Goal: Task Accomplishment & Management: Manage account settings

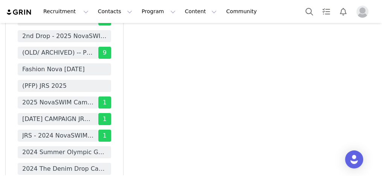
scroll to position [2504, 0]
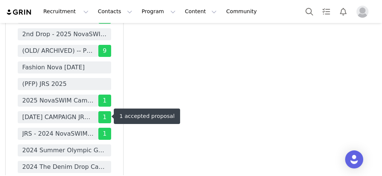
click at [47, 114] on span "[DATE] CAMPAIGN JRS/CURVE 2025" at bounding box center [58, 117] width 72 height 9
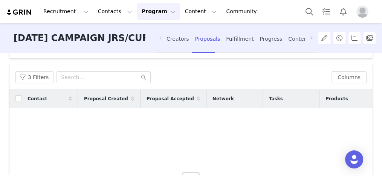
scroll to position [60, 0]
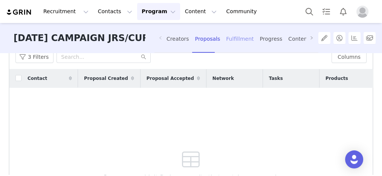
click at [238, 48] on div "Fulfillment" at bounding box center [240, 39] width 28 height 20
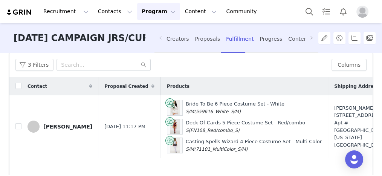
scroll to position [60, 0]
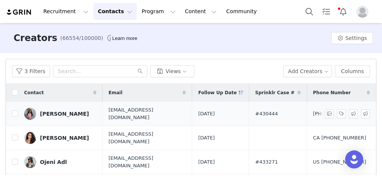
drag, startPoint x: 288, startPoint y: 113, endPoint x: 284, endPoint y: 114, distance: 3.9
click at [287, 114] on td "#430444" at bounding box center [278, 114] width 58 height 24
click at [276, 117] on td "#430444" at bounding box center [278, 114] width 58 height 24
drag, startPoint x: 290, startPoint y: 109, endPoint x: 270, endPoint y: 115, distance: 21.1
click at [270, 115] on td "#430444" at bounding box center [278, 114] width 58 height 24
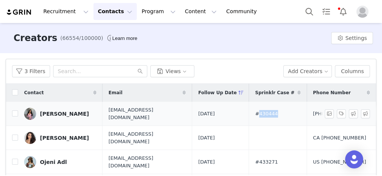
copy span "430444"
click at [16, 111] on input "checkbox" at bounding box center [15, 113] width 6 height 6
checkbox input "true"
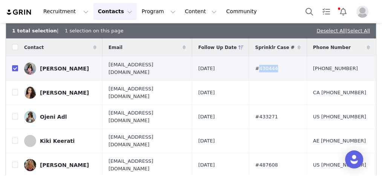
scroll to position [90, 0]
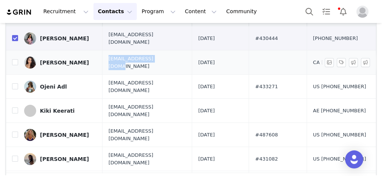
drag, startPoint x: 107, startPoint y: 58, endPoint x: 150, endPoint y: 58, distance: 42.6
click at [150, 58] on td "fitnessbychristinapr@gmail.com" at bounding box center [148, 63] width 90 height 24
copy span "fitnessbychristinapr"
click at [14, 59] on input "checkbox" at bounding box center [15, 62] width 6 height 6
checkbox input "true"
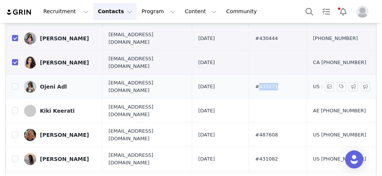
drag, startPoint x: 285, startPoint y: 78, endPoint x: 270, endPoint y: 81, distance: 15.3
click at [270, 83] on span "#433271" at bounding box center [266, 87] width 23 height 8
copy span "433271"
click at [16, 83] on input "checkbox" at bounding box center [15, 86] width 6 height 6
checkbox input "true"
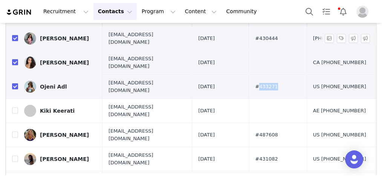
scroll to position [30, 0]
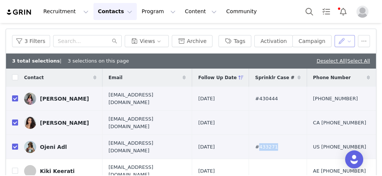
click at [338, 40] on button "button" at bounding box center [345, 41] width 21 height 12
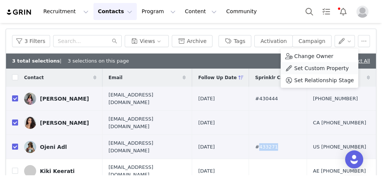
click at [311, 64] on span "Set Custom Property" at bounding box center [321, 68] width 55 height 8
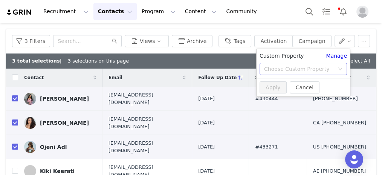
click at [310, 69] on div "Choose Custom Property" at bounding box center [299, 69] width 70 height 8
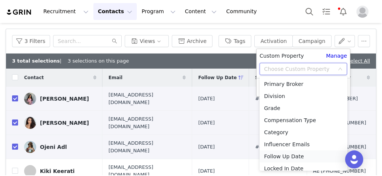
click at [287, 158] on li "Follow Up Date" at bounding box center [304, 156] width 88 height 12
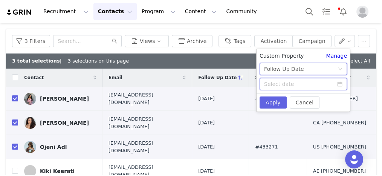
click at [292, 84] on input at bounding box center [303, 84] width 87 height 12
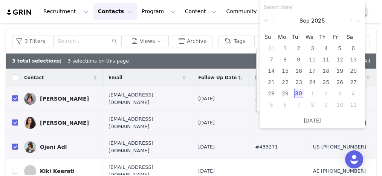
click at [286, 90] on div "29" at bounding box center [285, 93] width 9 height 9
type input "2025-09-29"
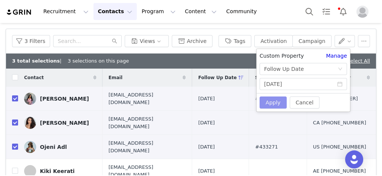
click at [272, 103] on button "Apply" at bounding box center [273, 103] width 27 height 12
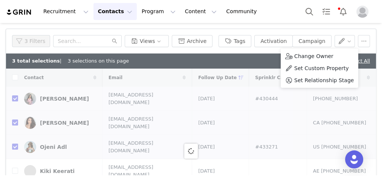
checkbox input "false"
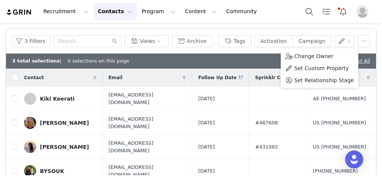
click at [322, 30] on div "3 Filters Views Archive Tags Activation Campaign" at bounding box center [191, 41] width 370 height 25
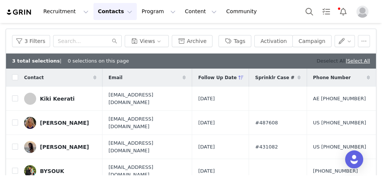
click at [317, 58] on link "Deselect All" at bounding box center [331, 61] width 29 height 6
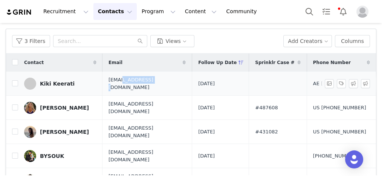
drag, startPoint x: 118, startPoint y: 83, endPoint x: 141, endPoint y: 83, distance: 22.6
click at [141, 83] on span "info.kikikeerati@gmail.com" at bounding box center [147, 83] width 77 height 15
copy span "kikikeerati"
click at [17, 83] on input "checkbox" at bounding box center [15, 83] width 6 height 6
checkbox input "true"
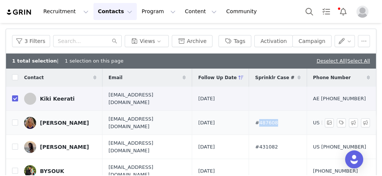
drag, startPoint x: 285, startPoint y: 119, endPoint x: 269, endPoint y: 120, distance: 15.9
click at [269, 120] on td "#487608" at bounding box center [278, 123] width 58 height 24
copy span "487608"
click at [17, 120] on input "checkbox" at bounding box center [15, 123] width 6 height 6
checkbox input "true"
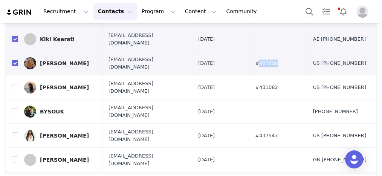
scroll to position [90, 0]
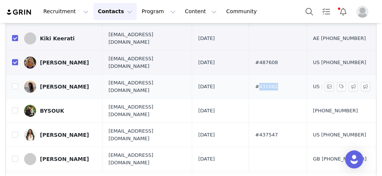
drag, startPoint x: 293, startPoint y: 82, endPoint x: 269, endPoint y: 80, distance: 23.8
click at [269, 80] on td "#431082" at bounding box center [278, 87] width 58 height 24
copy span "431082"
click at [18, 82] on td "Laura ramos" at bounding box center [60, 87] width 84 height 24
click at [15, 83] on input "checkbox" at bounding box center [15, 86] width 6 height 6
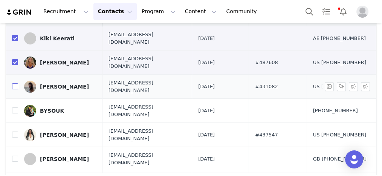
checkbox input "true"
drag, startPoint x: 19, startPoint y: 100, endPoint x: 150, endPoint y: 100, distance: 130.8
drag, startPoint x: 150, startPoint y: 100, endPoint x: 53, endPoint y: 101, distance: 96.5
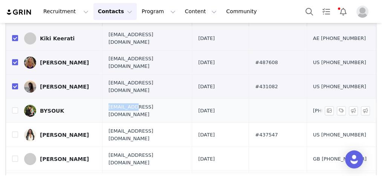
drag, startPoint x: 109, startPoint y: 103, endPoint x: 134, endPoint y: 100, distance: 25.4
click at [134, 103] on span "[EMAIL_ADDRESS][DOMAIN_NAME]" at bounding box center [147, 110] width 77 height 15
copy span "pro.bysouk"
click at [13, 107] on input "checkbox" at bounding box center [15, 110] width 6 height 6
checkbox input "true"
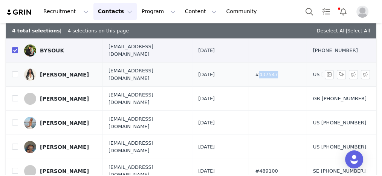
drag, startPoint x: 287, startPoint y: 62, endPoint x: 268, endPoint y: 64, distance: 19.0
click at [268, 64] on td "#437547" at bounding box center [278, 75] width 58 height 24
copy span "437547"
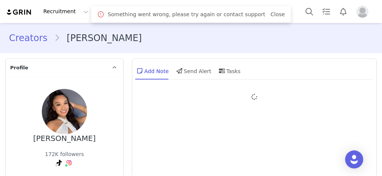
type input "+1 ([GEOGRAPHIC_DATA])"
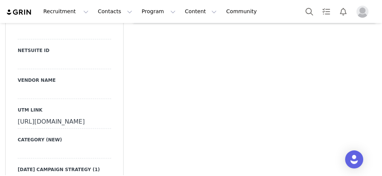
scroll to position [1388, 0]
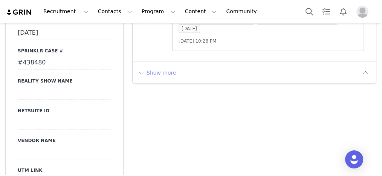
click at [157, 66] on button "Show more" at bounding box center [157, 72] width 40 height 12
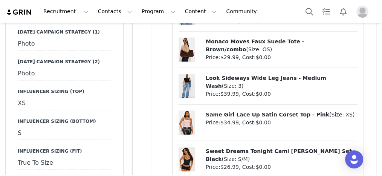
scroll to position [1599, 0]
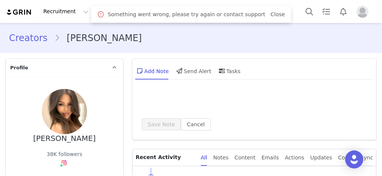
type input "+66 ([GEOGRAPHIC_DATA])"
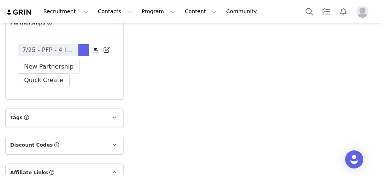
scroll to position [2594, 0]
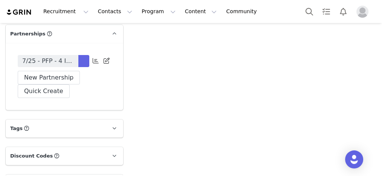
click at [67, 66] on span "7/25 - PFP - 4 IG Posts + 2 IG Stories per month for 3 months -15 items" at bounding box center [48, 61] width 52 height 9
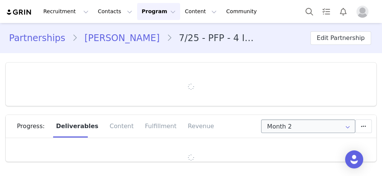
type input "+1 ([GEOGRAPHIC_DATA])"
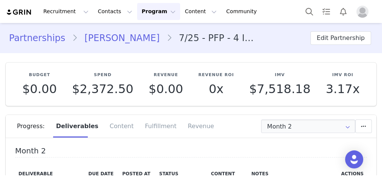
scroll to position [60, 0]
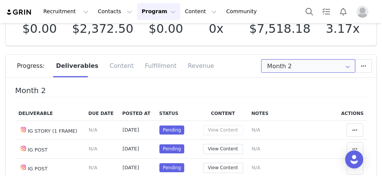
click at [311, 66] on input "Month 2" at bounding box center [308, 66] width 94 height 14
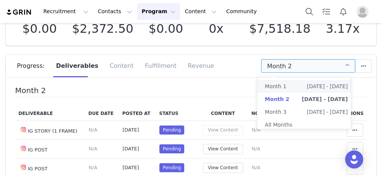
scroll to position [0, 0]
click at [310, 79] on ul "Month 1 Jul 28th - Aug 28th Month 2 Aug 28th - Sep 28th Month 3 Sep 28th - Oct …" at bounding box center [307, 106] width 98 height 56
click at [310, 81] on span "Jul 28th - Aug 28th" at bounding box center [327, 86] width 41 height 13
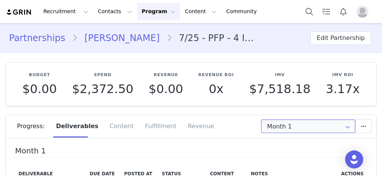
click at [288, 126] on input "Month 1" at bounding box center [308, 127] width 94 height 14
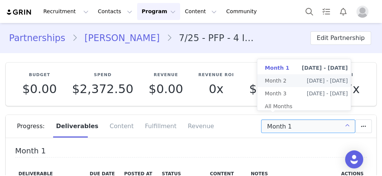
click at [284, 82] on span "Month 2" at bounding box center [275, 80] width 21 height 13
type input "Month 2"
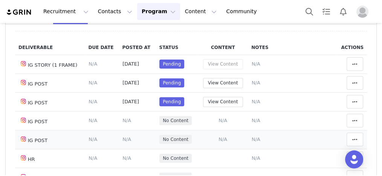
scroll to position [121, 0]
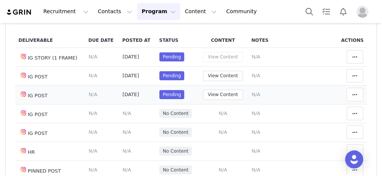
click at [252, 94] on span "N/A" at bounding box center [256, 95] width 9 height 6
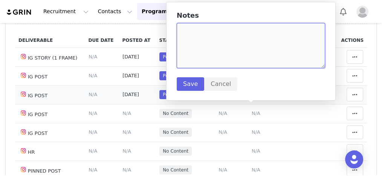
paste textarea "https://www.instagram.com/p/DPFIIt5jqdu/?img_index=1"
type textarea "https://www.instagram.com/p/DPFIIt5jqdu/?img_index=1"
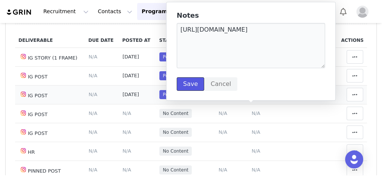
click at [187, 84] on button "Save" at bounding box center [191, 84] width 28 height 14
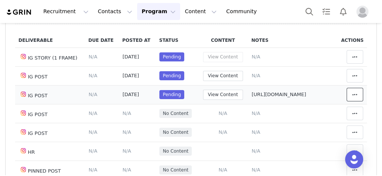
click at [353, 93] on icon at bounding box center [355, 95] width 5 height 6
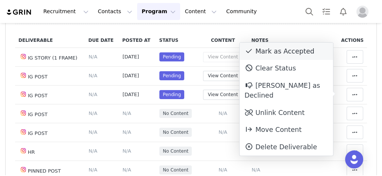
click at [292, 54] on div "Mark as Accepted" at bounding box center [287, 51] width 94 height 17
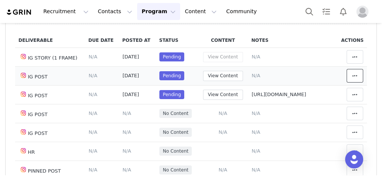
click at [353, 77] on icon at bounding box center [355, 76] width 5 height 6
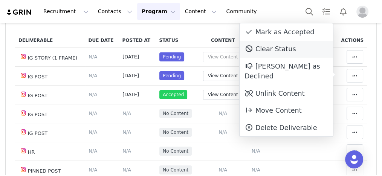
click at [281, 53] on div "Clear Status" at bounding box center [287, 49] width 94 height 17
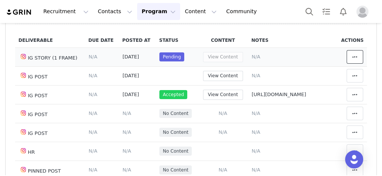
click at [353, 58] on icon at bounding box center [355, 57] width 5 height 6
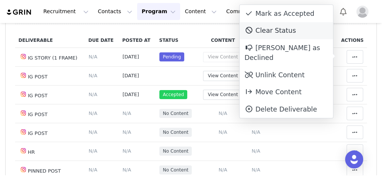
click at [267, 30] on div "Clear Status" at bounding box center [287, 30] width 94 height 17
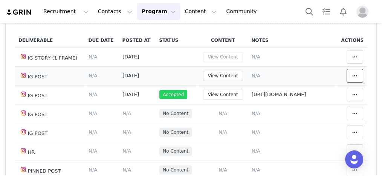
click at [353, 73] on icon at bounding box center [355, 76] width 5 height 6
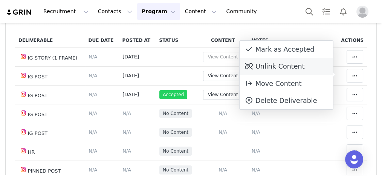
click at [270, 65] on div "Unlink Content" at bounding box center [287, 66] width 94 height 17
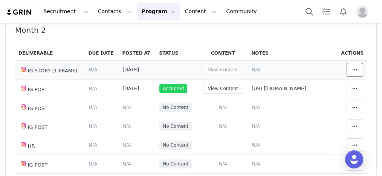
click at [353, 68] on icon at bounding box center [355, 70] width 5 height 6
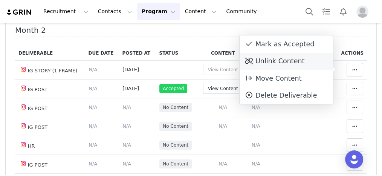
click at [261, 64] on div "Unlink Content" at bounding box center [287, 61] width 94 height 17
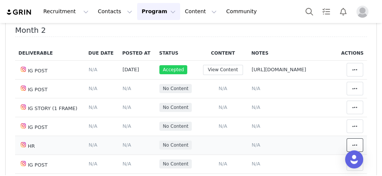
click at [353, 145] on button at bounding box center [355, 145] width 17 height 14
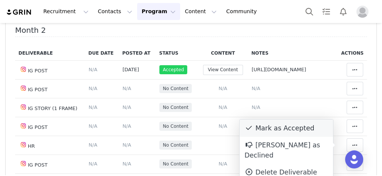
click at [296, 124] on div "Mark as Accepted" at bounding box center [287, 128] width 94 height 17
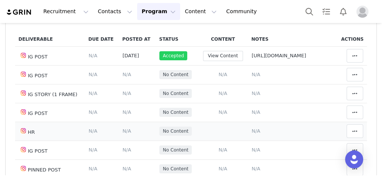
scroll to position [181, 0]
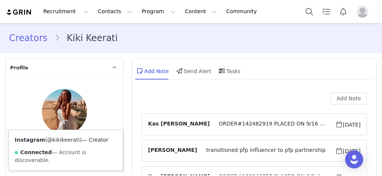
click at [63, 140] on link "@kikikeerati" at bounding box center [63, 140] width 33 height 6
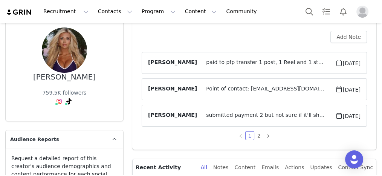
scroll to position [60, 0]
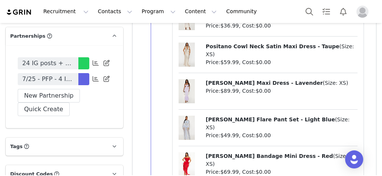
scroll to position [2745, 0]
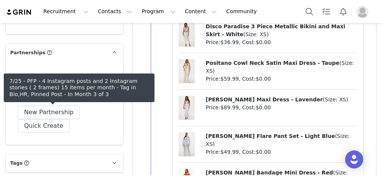
click at [46, 100] on span "7/25 - PFP - 4 Instagram posts and 2 Instagram stories ( 2 frames) 15 items per…" at bounding box center [48, 95] width 52 height 9
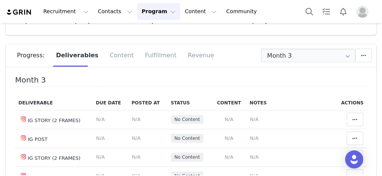
scroll to position [60, 0]
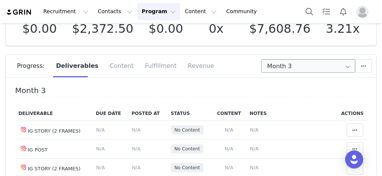
click at [300, 58] on div "Progress: Deliverables Content Fulfillment Revenue" at bounding box center [197, 66] width 360 height 23
click at [299, 66] on input "Month 3" at bounding box center [308, 66] width 94 height 14
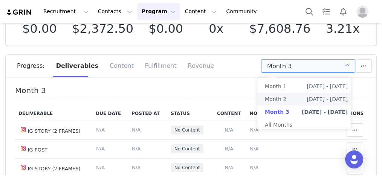
click at [290, 98] on li "Month 2 Aug 8th - Sep 8th" at bounding box center [307, 99] width 98 height 13
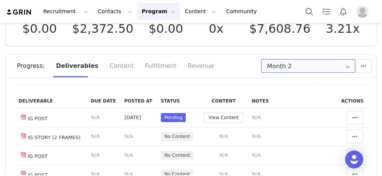
scroll to position [13, 0]
click at [313, 68] on input "Month 2" at bounding box center [308, 66] width 94 height 14
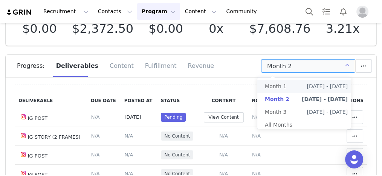
click at [312, 87] on span "Jul 8th - Aug 8th" at bounding box center [327, 86] width 41 height 13
type input "Month 1"
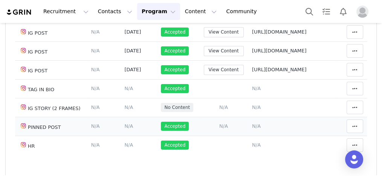
scroll to position [29, 0]
click at [252, 110] on span "N/A" at bounding box center [256, 107] width 9 height 6
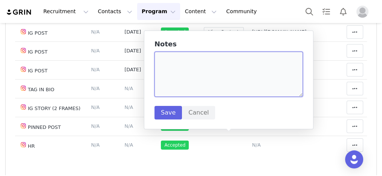
click at [227, 67] on textarea at bounding box center [229, 74] width 149 height 45
type textarea "[9/30]"
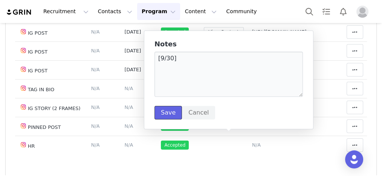
click at [174, 115] on button "Save" at bounding box center [169, 113] width 28 height 14
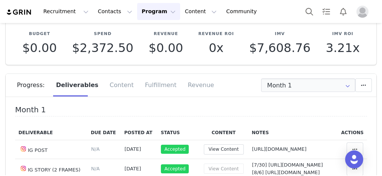
scroll to position [30, 0]
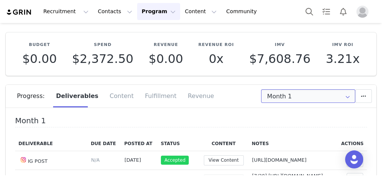
click at [284, 95] on input "Month 1" at bounding box center [308, 96] width 94 height 14
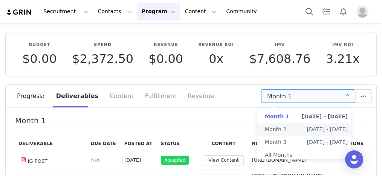
click at [273, 132] on span "Month 2" at bounding box center [275, 129] width 21 height 13
type input "Month 2"
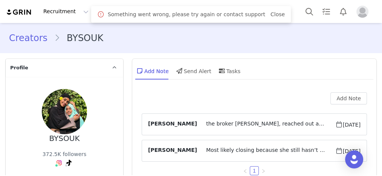
scroll to position [30, 0]
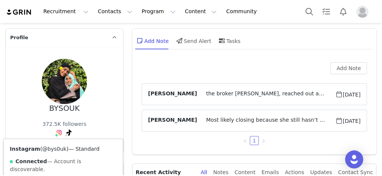
click at [56, 146] on link "@bys0uk" at bounding box center [54, 149] width 24 height 6
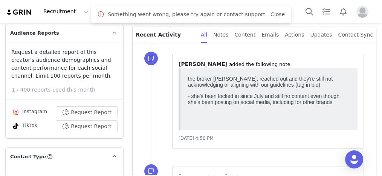
scroll to position [151, 0]
